Goal: Information Seeking & Learning: Learn about a topic

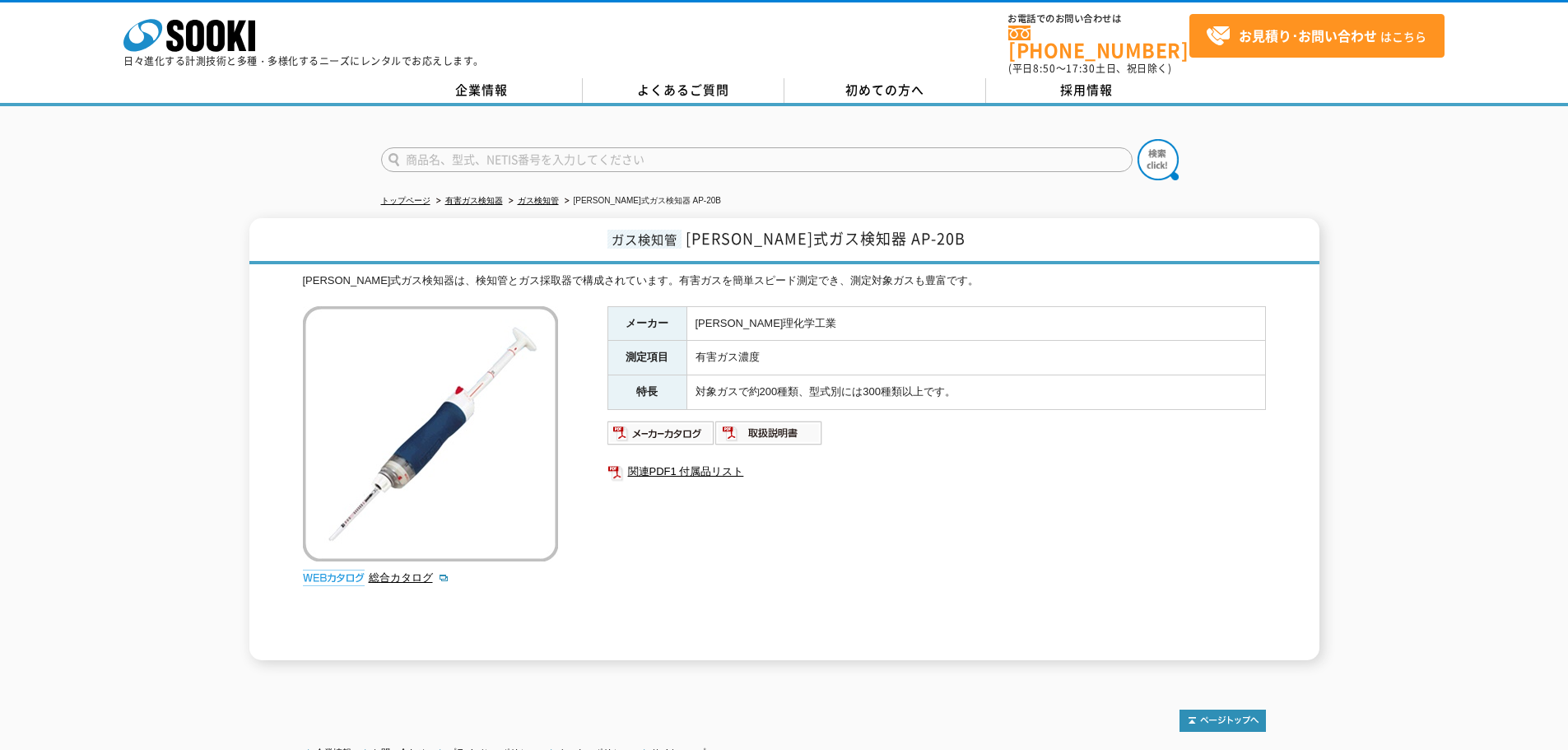
click at [674, 149] on input "text" at bounding box center [757, 160] width 752 height 25
type input "おとなしくん"
click at [1137, 140] on button at bounding box center [1157, 160] width 41 height 41
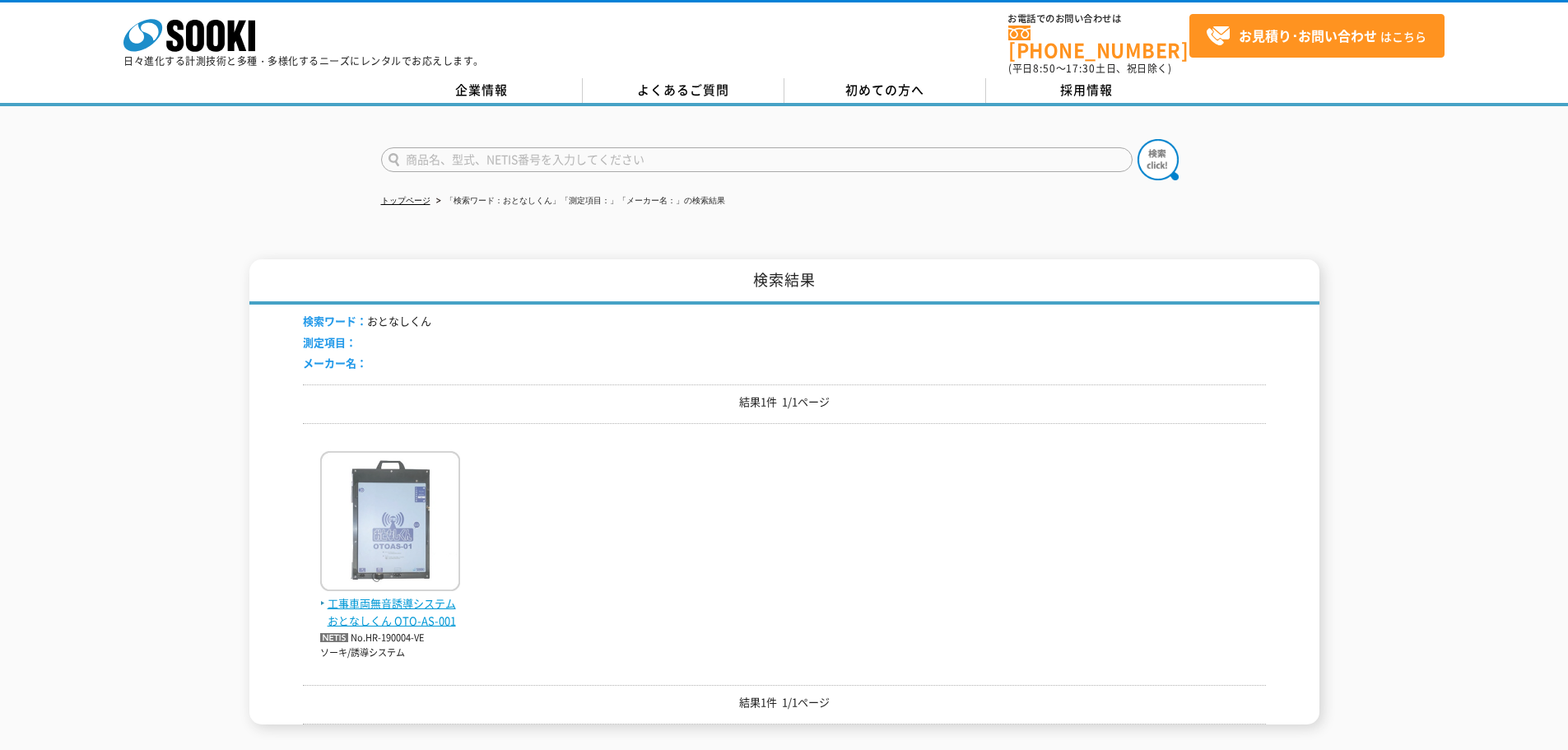
click at [375, 553] on img at bounding box center [390, 524] width 140 height 145
click at [393, 549] on img at bounding box center [390, 524] width 140 height 145
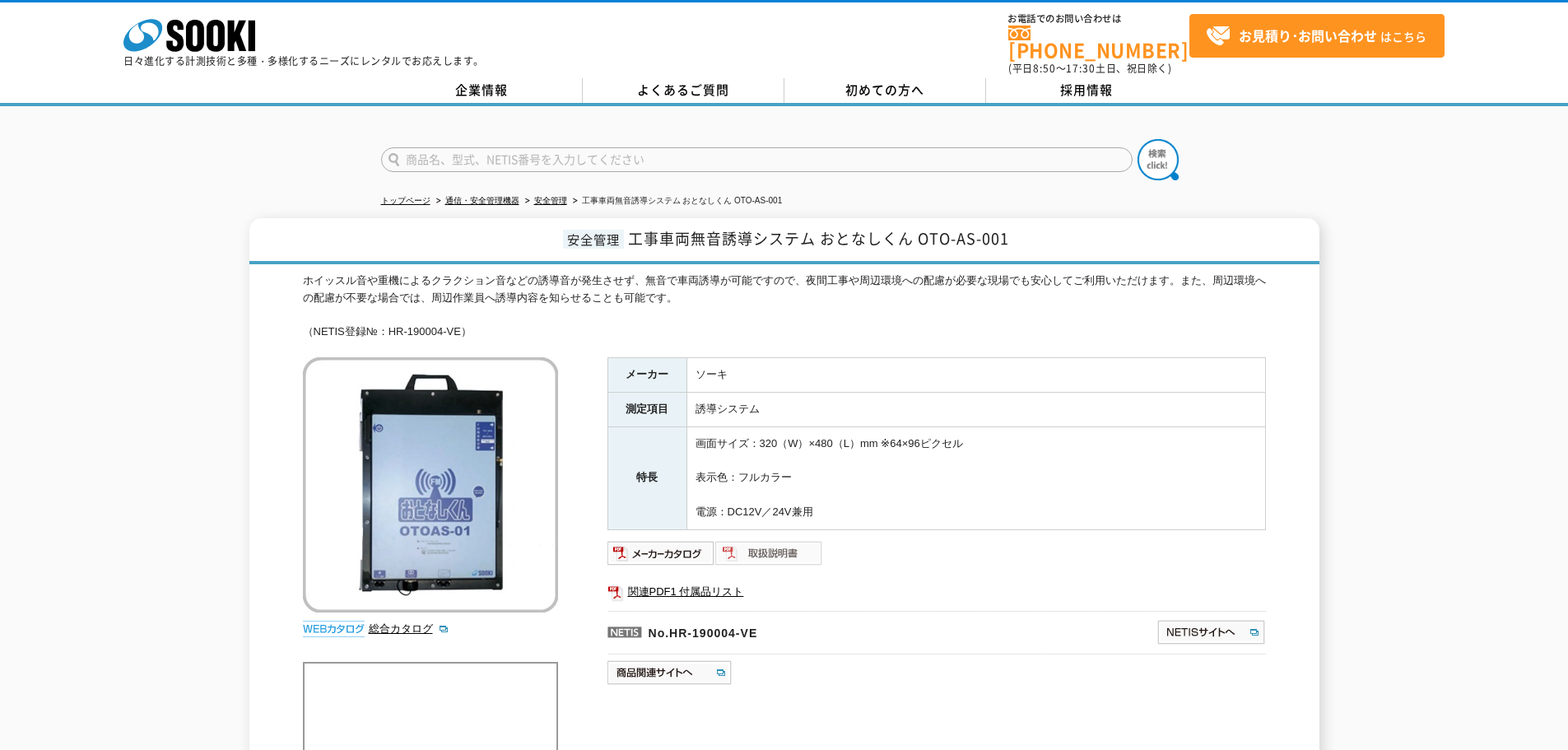
click at [763, 544] on img at bounding box center [770, 554] width 108 height 26
click at [655, 584] on link "関連PDF1 付属品リスト" at bounding box center [936, 591] width 659 height 21
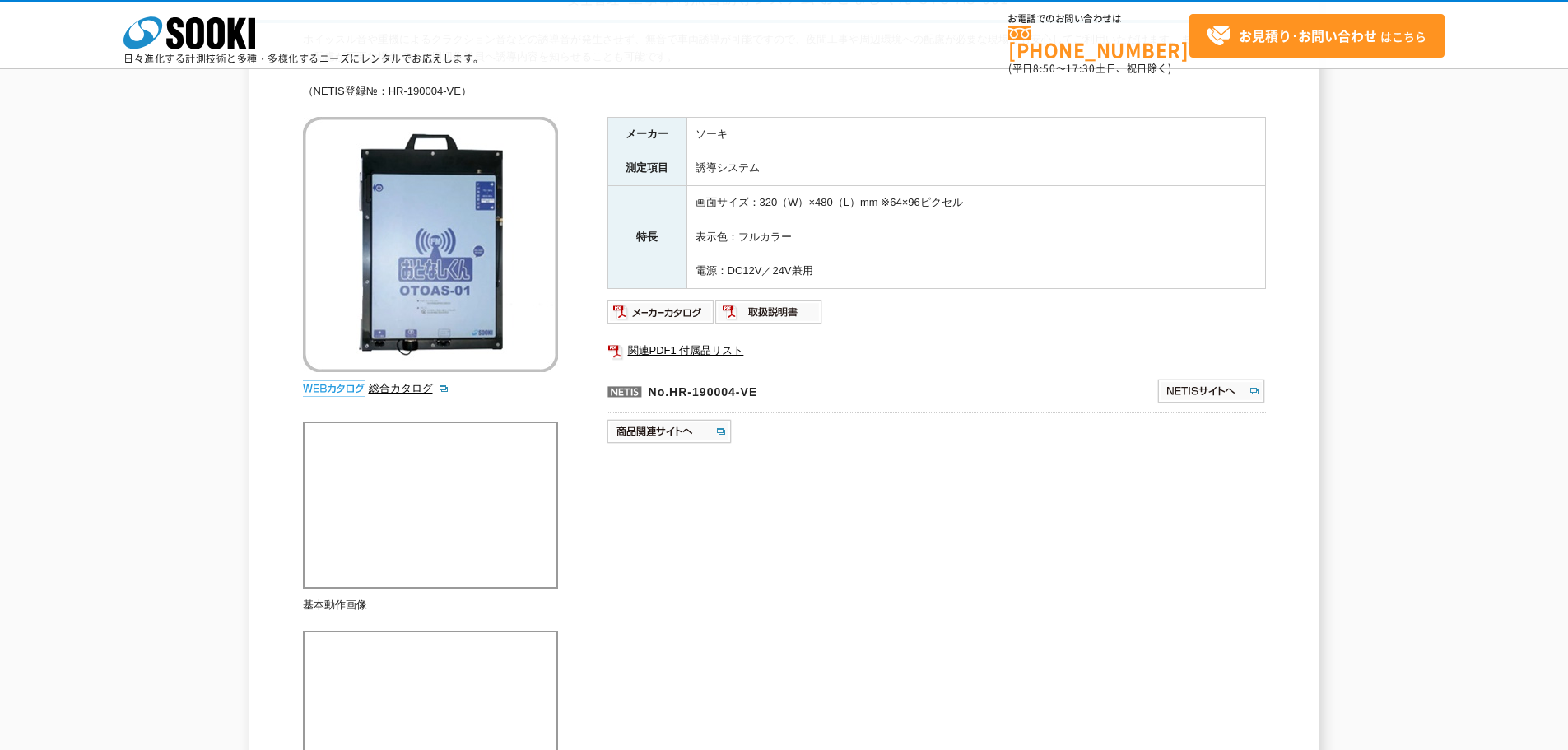
scroll to position [495, 0]
